Goal: Navigation & Orientation: Find specific page/section

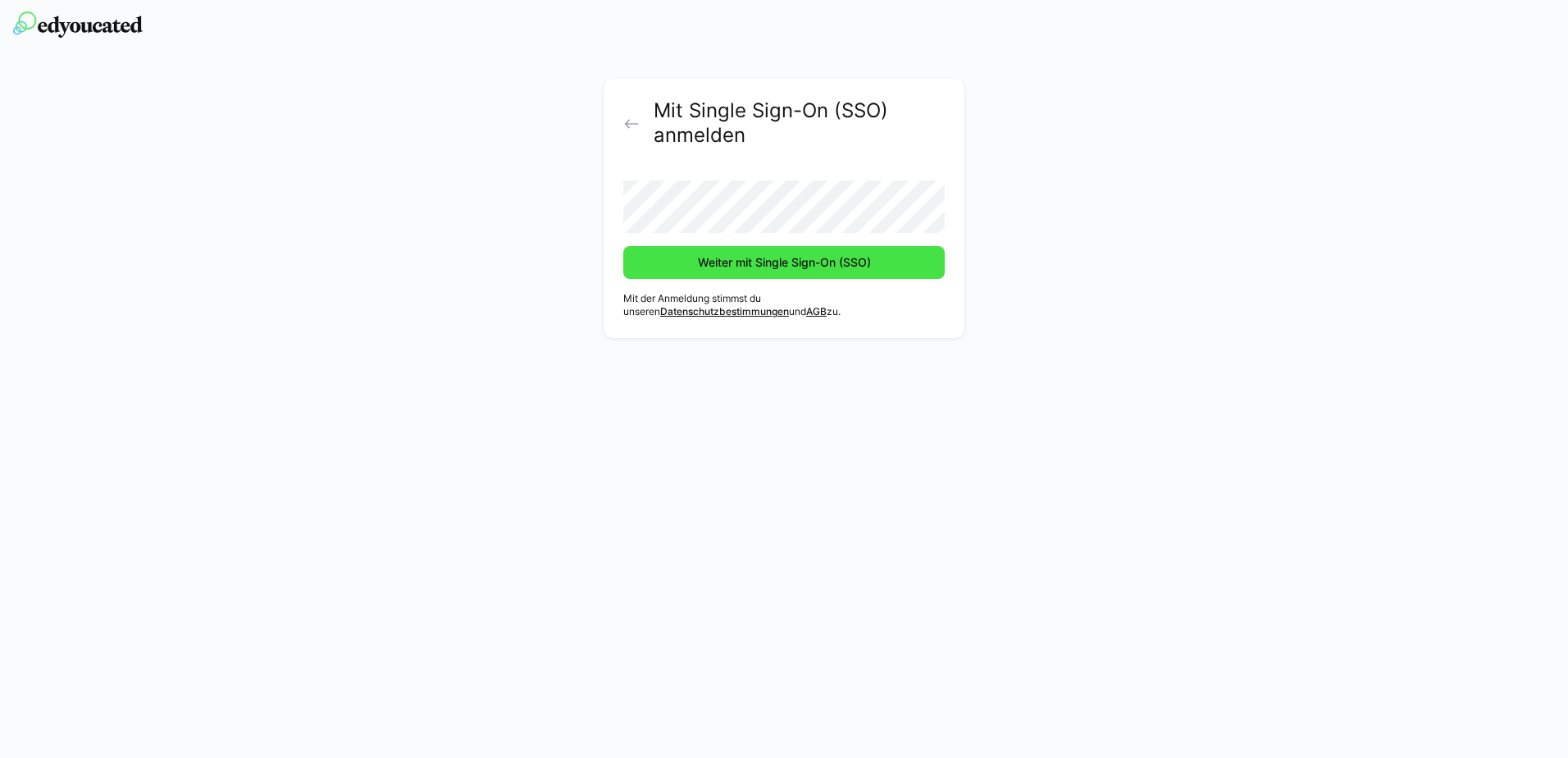
click at [714, 267] on span "Weiter mit Single Sign-On (SSO)" at bounding box center [784, 262] width 178 height 16
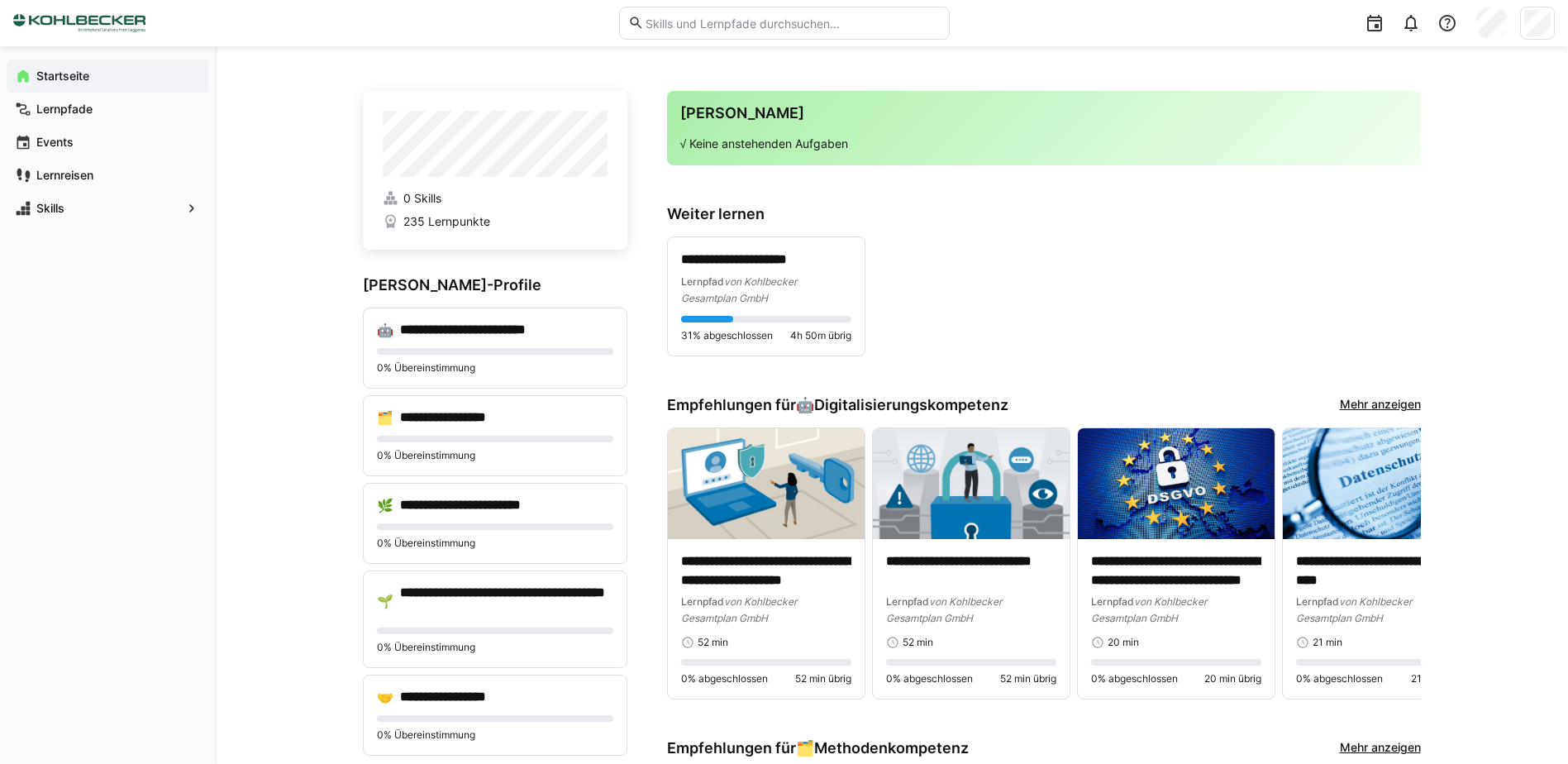
click at [1182, 210] on h3 "Weiter lernen" at bounding box center [1044, 214] width 754 height 18
